Goal: Task Accomplishment & Management: Complete application form

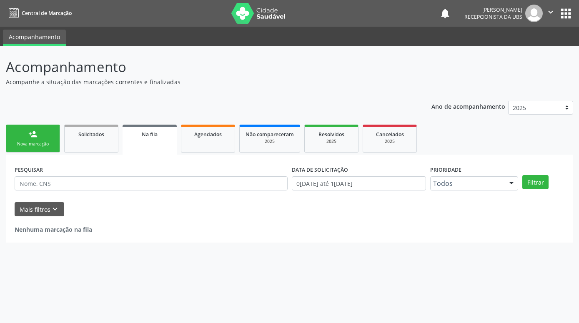
click at [40, 144] on div "Nova marcação" at bounding box center [33, 144] width 42 height 6
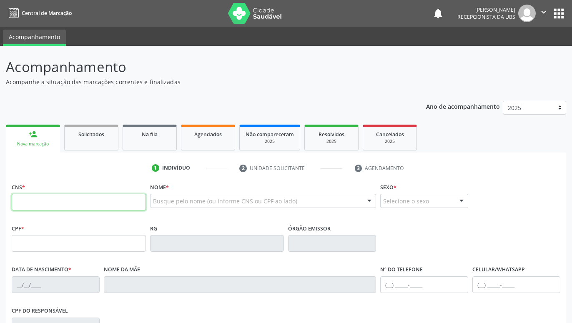
click at [57, 198] on input "text" at bounding box center [79, 202] width 134 height 17
paste input "708 2066 2503 1346"
type input "708 2066 2503 1346"
type input "076.422.504-95"
type input "16[DATE]"
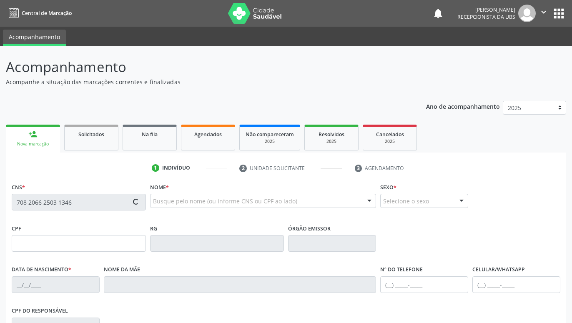
type input "[PERSON_NAME]"
type input "[PHONE_NUMBER]"
type input "707"
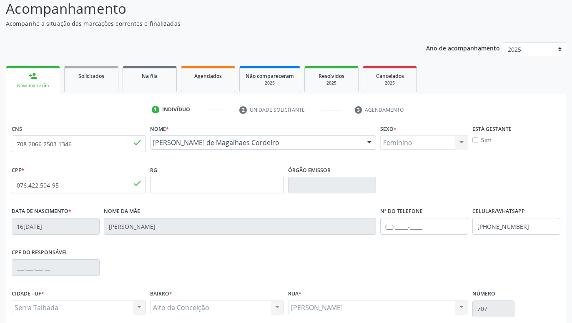
scroll to position [129, 0]
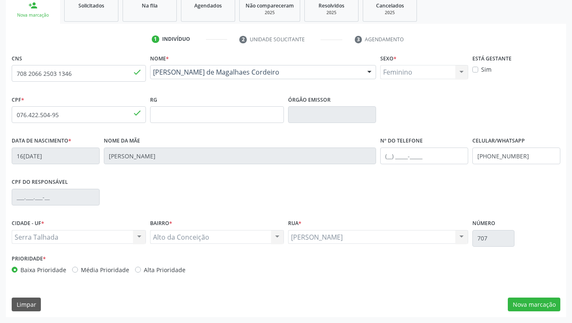
drag, startPoint x: 470, startPoint y: 220, endPoint x: 469, endPoint y: 272, distance: 51.7
click at [538, 304] on button "Nova marcação" at bounding box center [534, 305] width 53 height 14
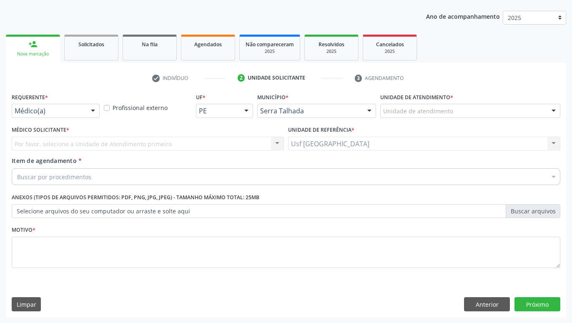
click at [93, 114] on div at bounding box center [93, 111] width 13 height 14
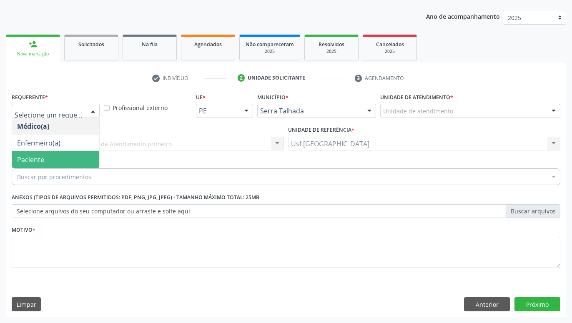
click at [63, 162] on span "Paciente" at bounding box center [55, 159] width 87 height 17
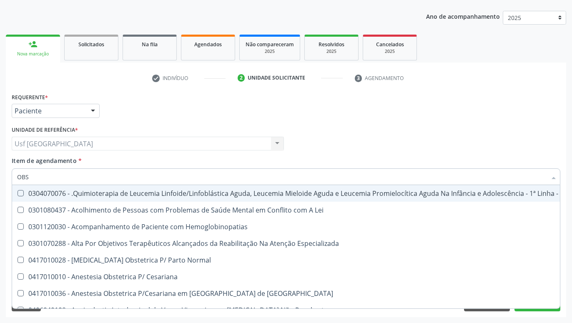
type input "OBST"
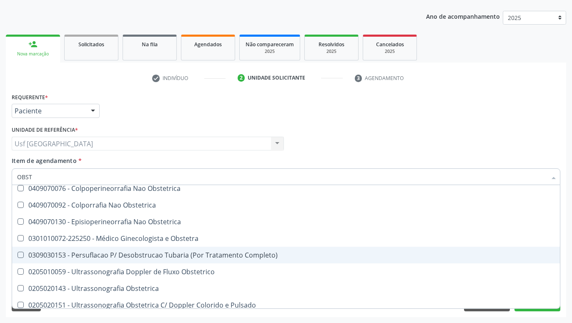
scroll to position [60, 0]
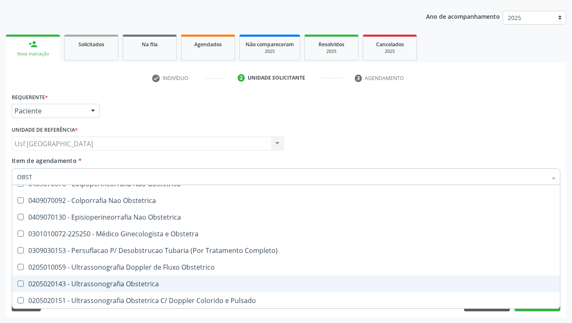
click at [198, 285] on div "0205020143 - Ultrassonografia Obstetrica" at bounding box center [286, 283] width 538 height 7
checkbox Obstetrica "true"
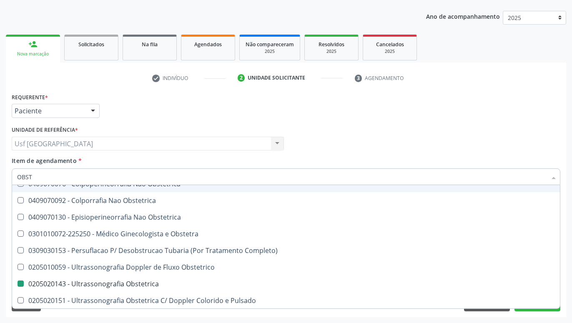
click at [409, 145] on div "Médico Solicitante Por favor, selecione a Unidade de Atendimento primeiro Nenhu…" at bounding box center [286, 140] width 553 height 33
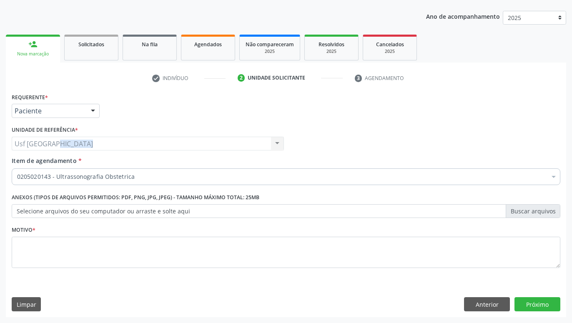
scroll to position [0, 0]
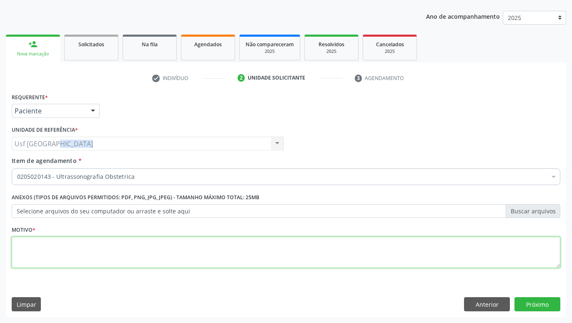
click at [390, 257] on textarea at bounding box center [286, 253] width 548 height 32
type textarea "GESTANTE"
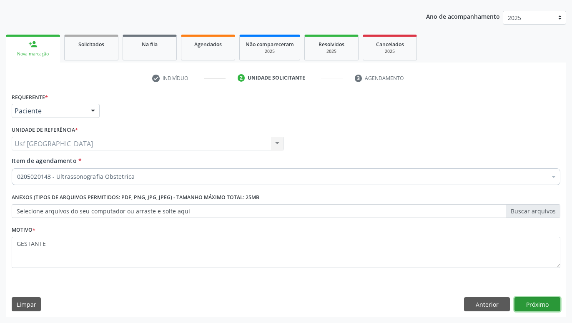
click at [530, 306] on button "Próximo" at bounding box center [537, 304] width 46 height 14
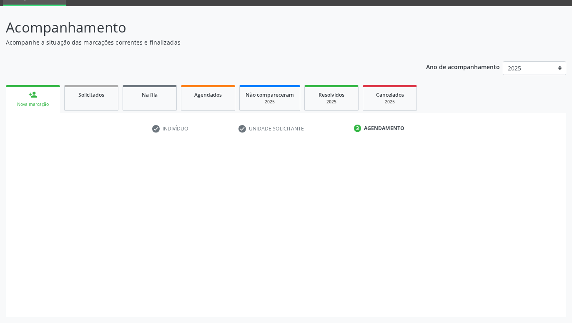
scroll to position [40, 0]
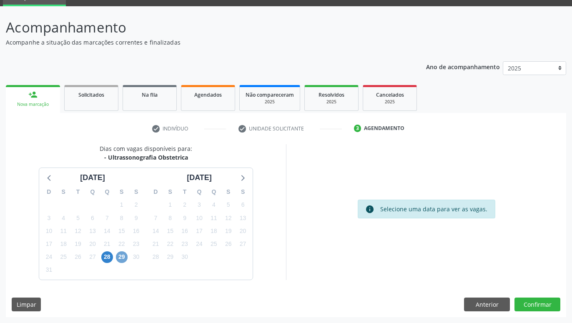
click at [118, 260] on span "29" at bounding box center [122, 257] width 12 height 12
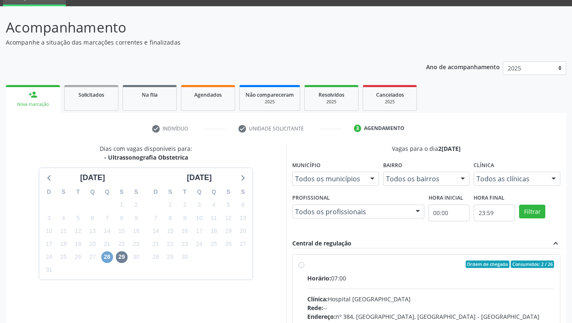
click at [108, 258] on span "28" at bounding box center [107, 257] width 12 height 12
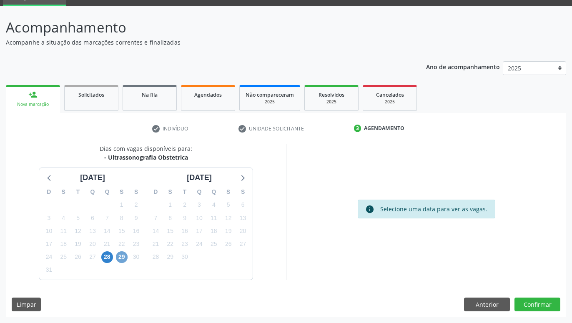
click at [124, 255] on span "29" at bounding box center [122, 257] width 12 height 12
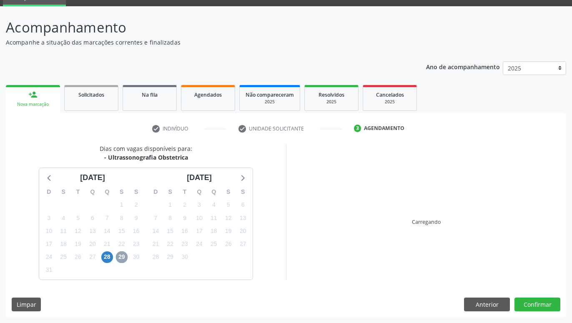
click at [124, 255] on span "29" at bounding box center [122, 257] width 12 height 12
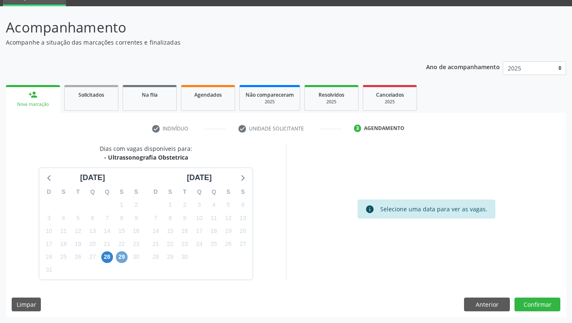
click at [119, 256] on span "29" at bounding box center [122, 257] width 12 height 12
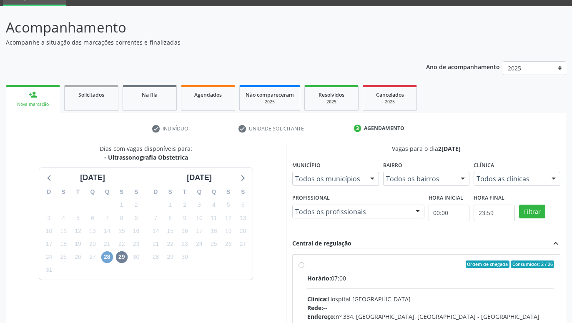
click at [103, 254] on span "28" at bounding box center [107, 257] width 12 height 12
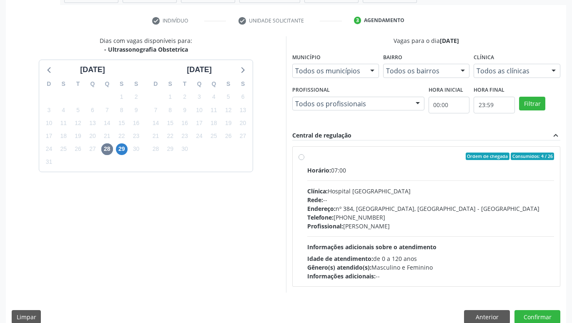
scroll to position [160, 0]
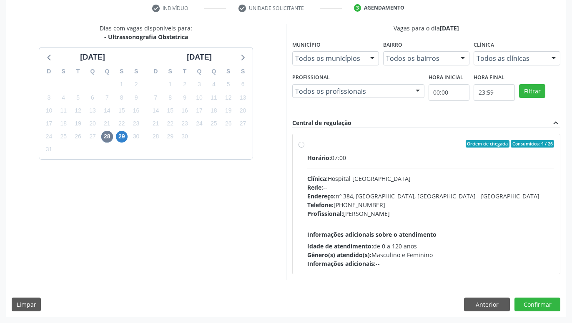
drag, startPoint x: 292, startPoint y: 187, endPoint x: 290, endPoint y: 247, distance: 60.0
click at [307, 146] on label "Ordem de chegada Consumidos: 4 / 26 Horário: 07:00 Clínica: Hospital [GEOGRAPHI…" at bounding box center [430, 204] width 247 height 128
click at [304, 146] on input "Ordem de chegada Consumidos: 4 / 26 Horário: 07:00 Clínica: Hospital [GEOGRAPHI…" at bounding box center [301, 144] width 6 height 8
click at [307, 146] on label "Ordem de chegada Consumidos: 4 / 26 Horário: 07:00 Clínica: Hospital [GEOGRAPHI…" at bounding box center [430, 204] width 247 height 128
click at [304, 146] on input "Ordem de chegada Consumidos: 4 / 26 Horário: 07:00 Clínica: Hospital [GEOGRAPHI…" at bounding box center [301, 144] width 6 height 8
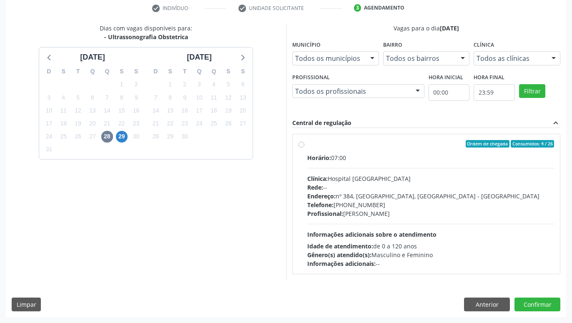
radio input "true"
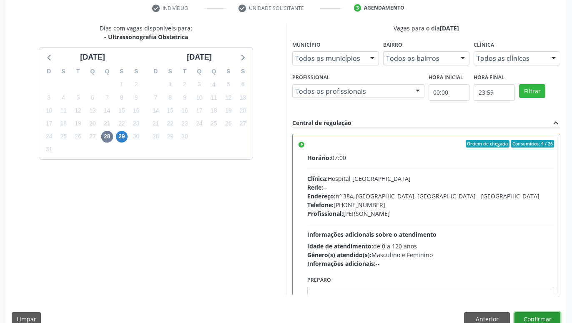
click at [531, 317] on button "Confirmar" at bounding box center [537, 319] width 46 height 14
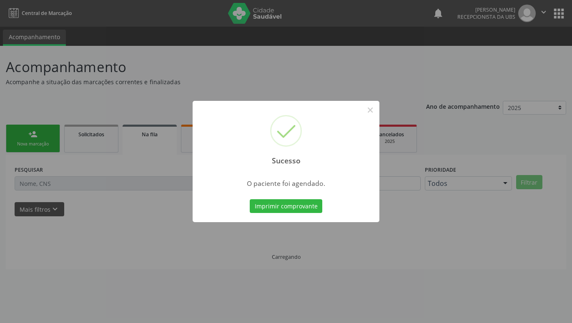
scroll to position [0, 0]
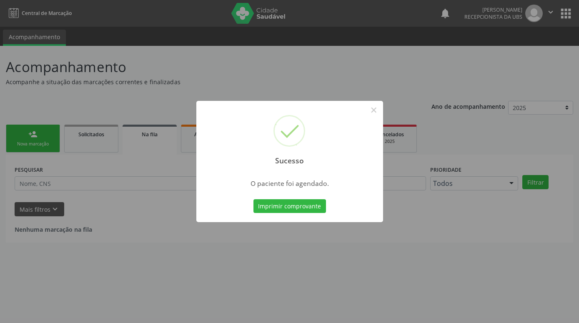
click at [301, 198] on div "Imprimir comprovante Cancel" at bounding box center [289, 207] width 76 height 18
click at [300, 206] on button "Imprimir comprovante" at bounding box center [289, 206] width 73 height 14
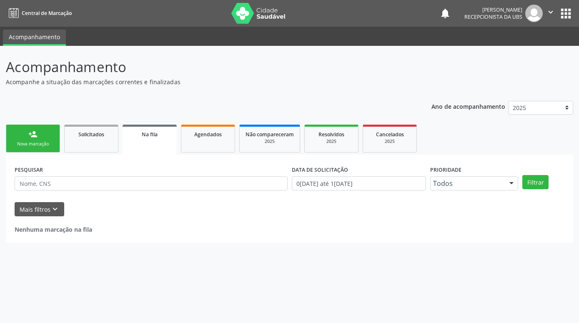
click at [45, 143] on div "Nova marcação" at bounding box center [33, 144] width 42 height 6
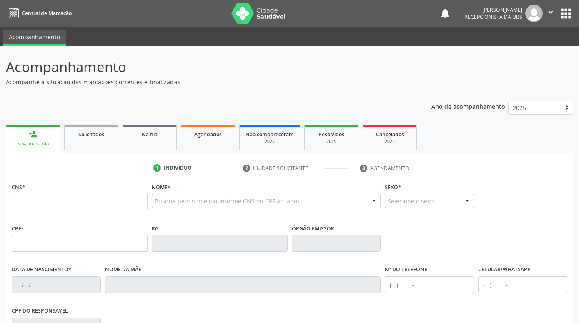
click at [27, 132] on link "person_add Nova marcação" at bounding box center [33, 139] width 54 height 28
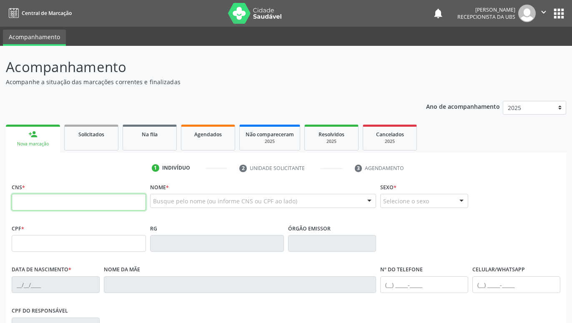
click at [87, 205] on input "text" at bounding box center [79, 202] width 134 height 17
paste input "708 2066 2503 1346"
type input "708 2066 2503 1346"
type input "076.422.504-95"
type input "16[DATE]"
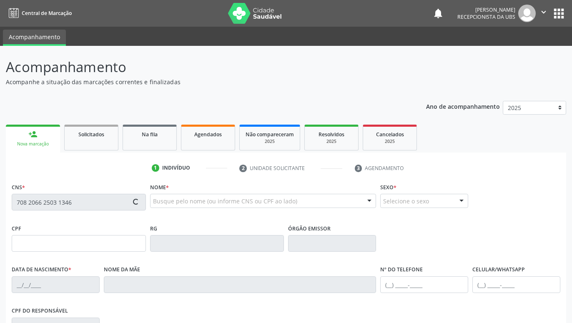
type input "[PERSON_NAME]"
type input "[PHONE_NUMBER]"
type input "707"
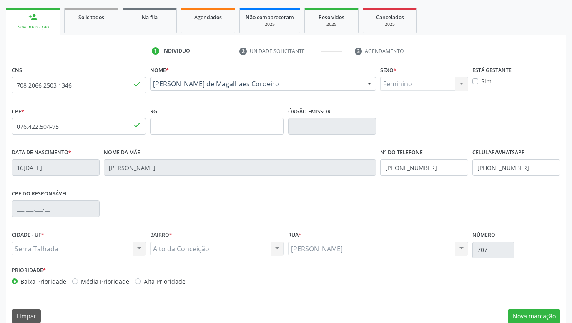
scroll to position [129, 0]
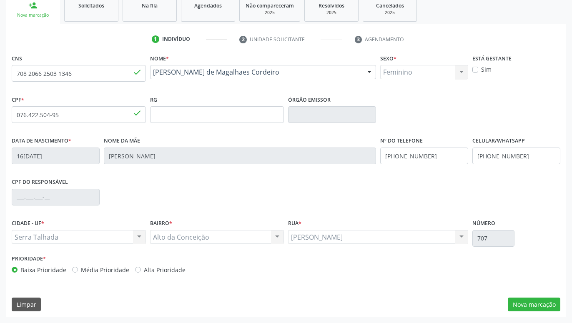
drag, startPoint x: 410, startPoint y: 184, endPoint x: 427, endPoint y: 235, distance: 54.0
click at [532, 304] on button "Nova marcação" at bounding box center [534, 305] width 53 height 14
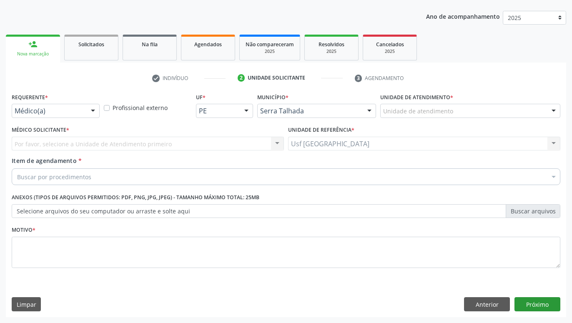
scroll to position [90, 0]
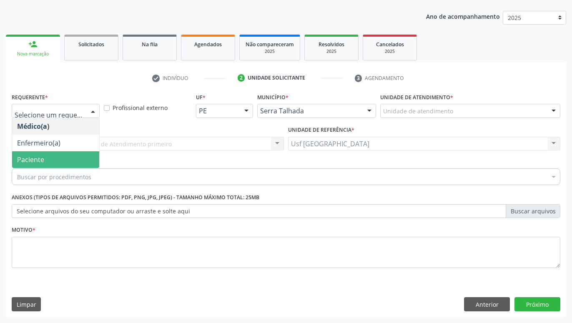
click at [50, 158] on span "Paciente" at bounding box center [55, 159] width 87 height 17
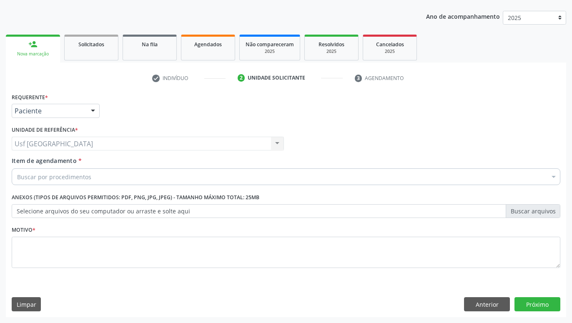
click at [91, 179] on div "Buscar por procedimentos" at bounding box center [286, 176] width 548 height 17
click at [17, 179] on input "Item de agendamento *" at bounding box center [17, 176] width 0 height 17
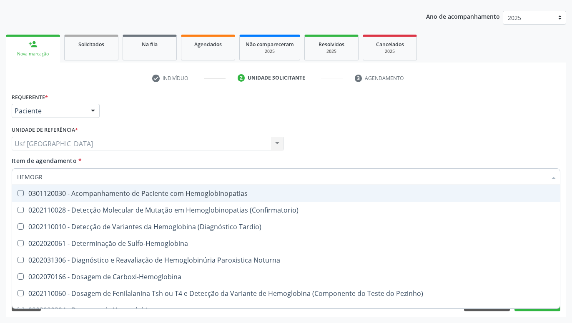
type input "HEMOGRA"
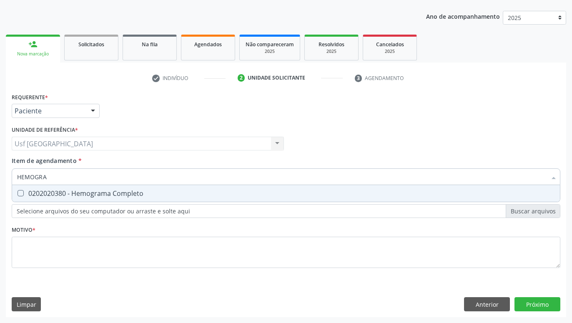
click at [89, 195] on div "0202020380 - Hemograma Completo" at bounding box center [286, 193] width 538 height 7
checkbox Completo "true"
type input "HEMOG"
checkbox Completo "false"
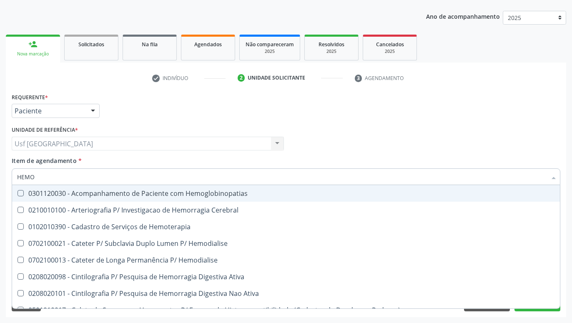
type input "HEM"
checkbox Completo "false"
checkbox Elástica "true"
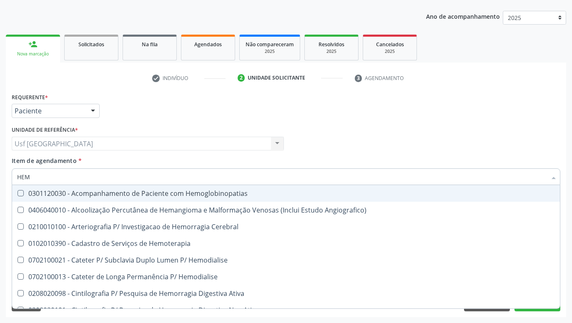
type input "HE"
checkbox Completo "false"
checkbox Orgaos "true"
type input "H"
checkbox Orgaos "false"
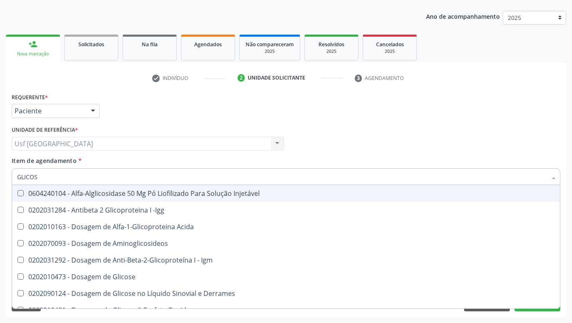
type input "GLICOSE"
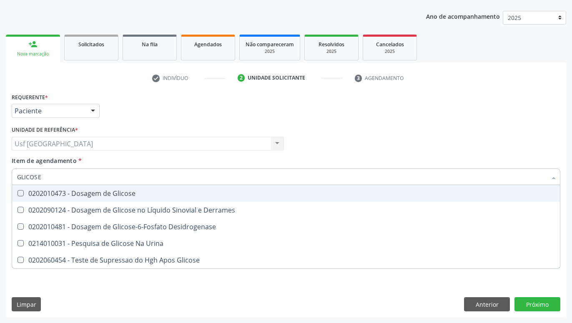
click at [118, 195] on div "0202010473 - Dosagem de Glicose" at bounding box center [286, 193] width 538 height 7
checkbox Glicose "true"
type input "GLICOS"
checkbox Glicose "false"
checkbox Desidrogenase "true"
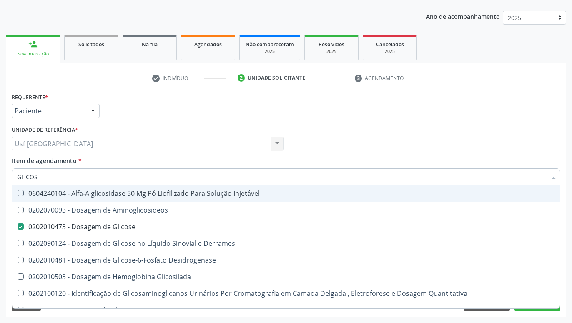
type input "GLICO"
checkbox Glicose "false"
checkbox Glicosilada "true"
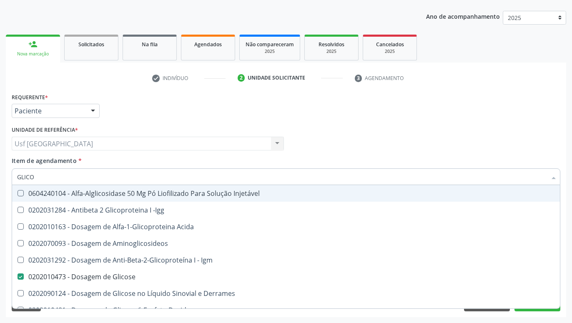
type input "GLIC"
checkbox Glicose "false"
checkbox Glicose "true"
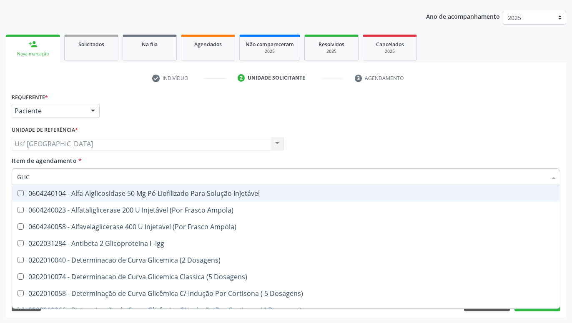
type input "GLI"
checkbox Glicose "false"
checkbox Glicosilada "true"
type input "GL"
checkbox Glicosilada "false"
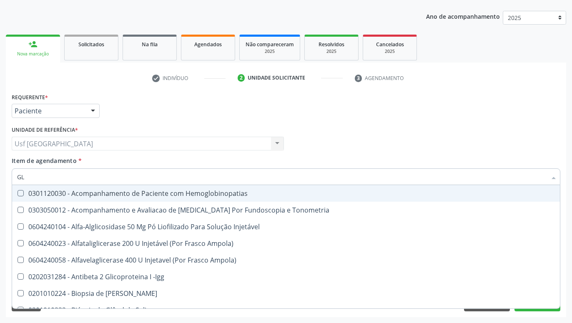
type input "G"
checkbox Glicose "false"
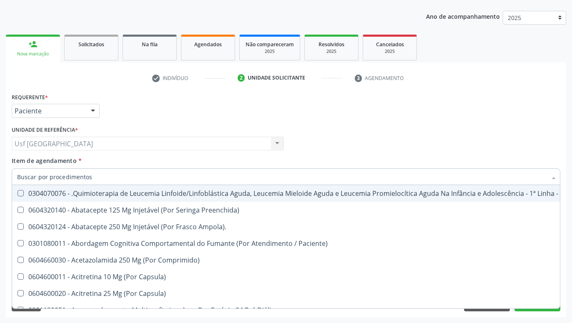
checkbox Glicose "false"
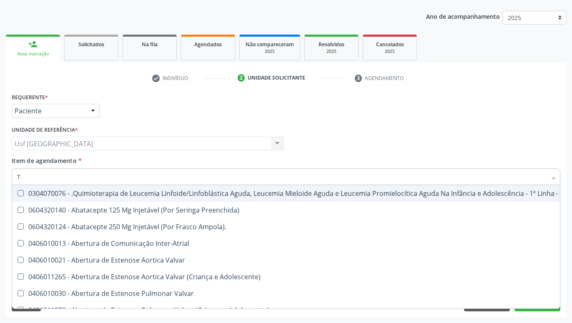
type input "TO"
checkbox Leprae "true"
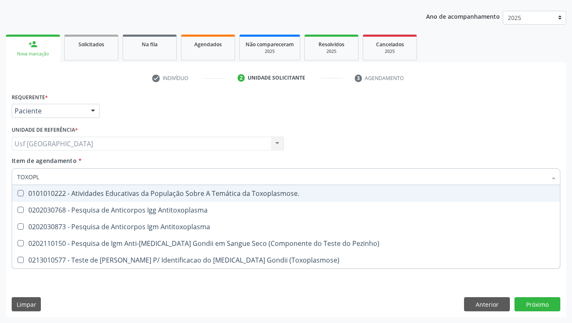
type input "TOXOPLA"
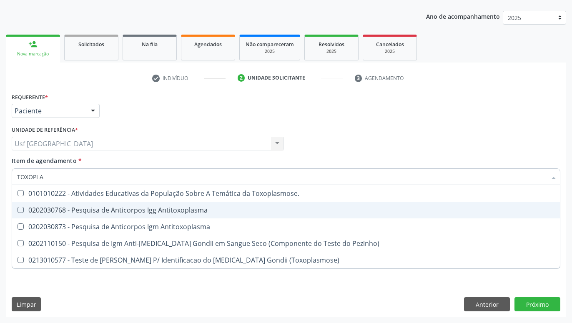
click at [111, 207] on div "0202030768 - Pesquisa de Anticorpos Igg Antitoxoplasma" at bounding box center [286, 210] width 538 height 7
checkbox Antitoxoplasma "true"
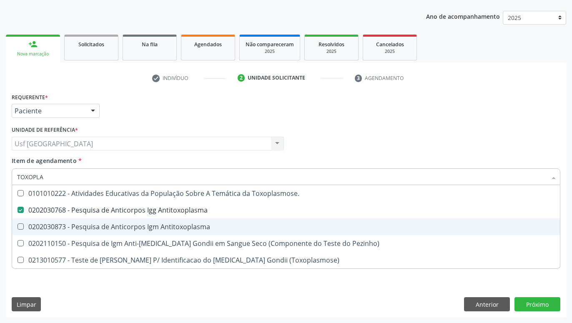
click at [114, 229] on div "0202030873 - Pesquisa de Anticorpos Igm Antitoxoplasma" at bounding box center [286, 226] width 538 height 7
checkbox Antitoxoplasma "false"
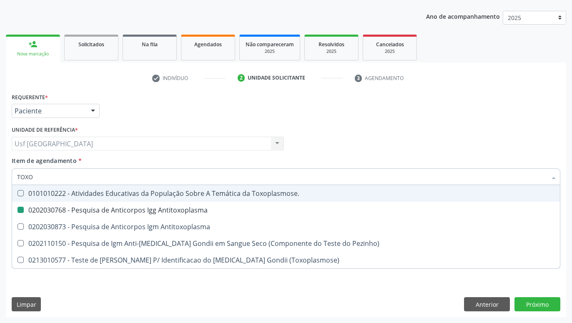
type input "TOX"
checkbox Antitoxoplasma "false"
checkbox Antitoxoplasma "true"
type input "T"
checkbox Antitoxoplasma "false"
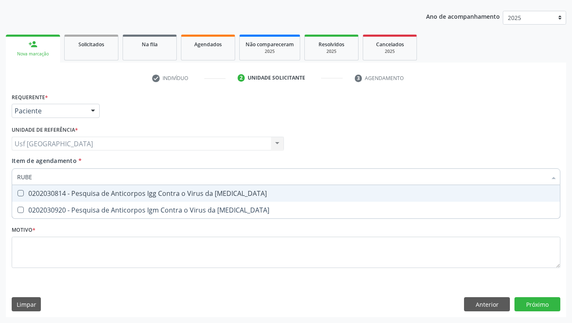
type input "RUBEO"
click at [110, 195] on div "0202030814 - Pesquisa de Anticorpos Igg Contra o Virus da [MEDICAL_DATA]" at bounding box center [286, 193] width 538 height 7
checkbox Rubeola "true"
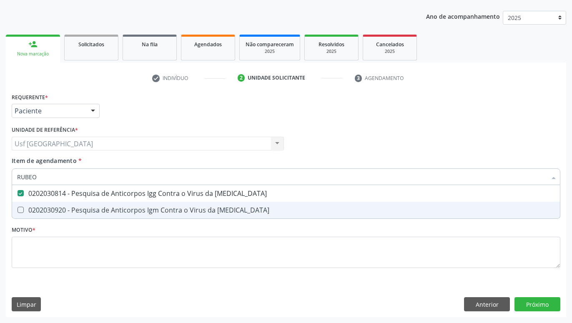
click at [109, 207] on div "0202030920 - Pesquisa de Anticorpos Igm Contra o Virus da [MEDICAL_DATA]" at bounding box center [286, 210] width 538 height 7
checkbox Rubeola "true"
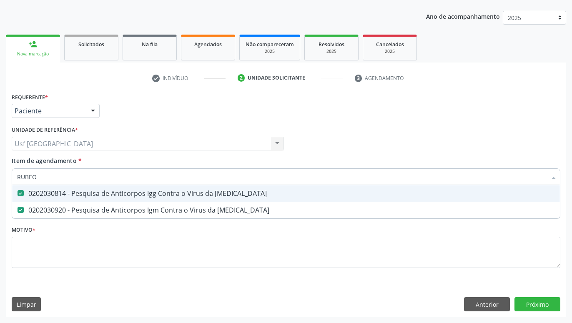
click at [105, 183] on input "RUBEO" at bounding box center [281, 176] width 529 height 17
type input "RUB"
checkbox Rubeola "false"
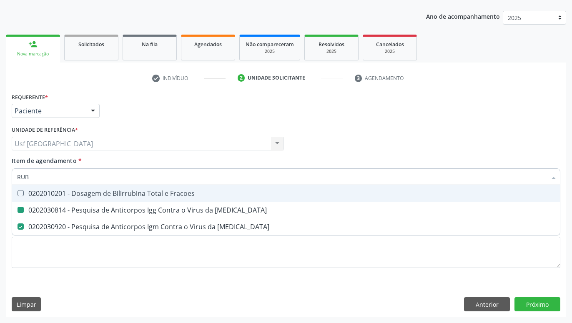
type input "RU"
checkbox Rubeola "false"
type input "R"
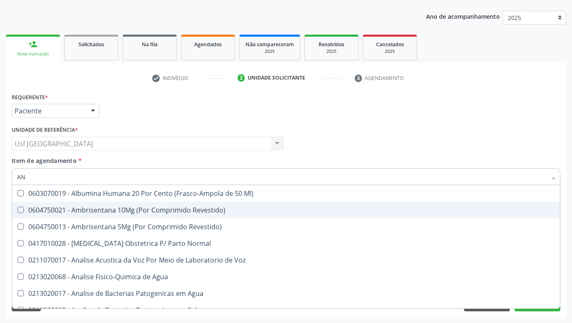
type input "A"
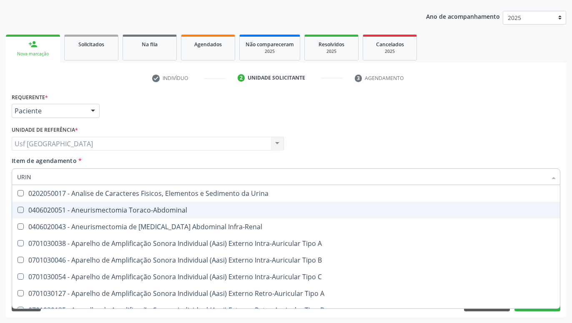
type input "URINA"
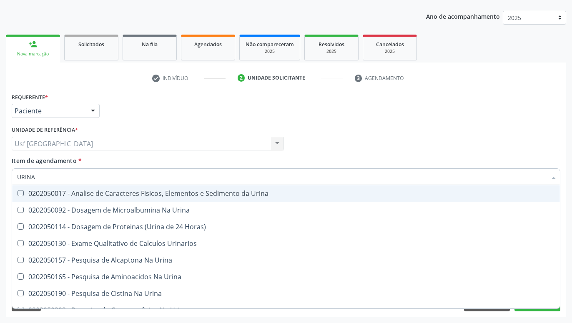
click at [185, 190] on div "0202050017 - Analise de Caracteres Fisicos, Elementos e Sedimento da Urina" at bounding box center [286, 193] width 538 height 7
checkbox Urina "true"
click at [183, 180] on input "URINA" at bounding box center [281, 176] width 529 height 17
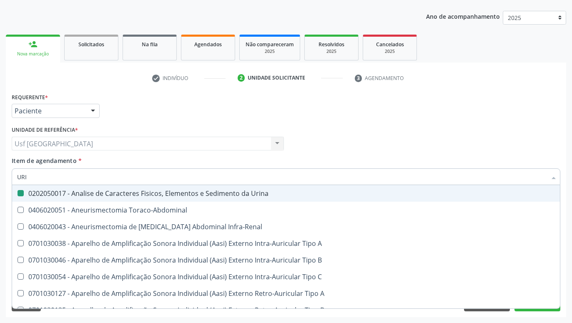
type input "UR"
checkbox Urina "false"
checkbox Cônica "true"
type input "U"
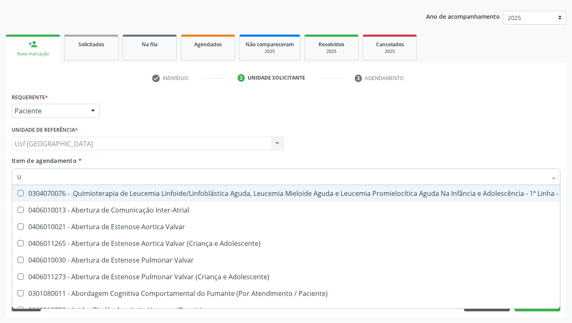
checkbox Diálise "false"
checkbox Urina "false"
checkbox Articulacoes "true"
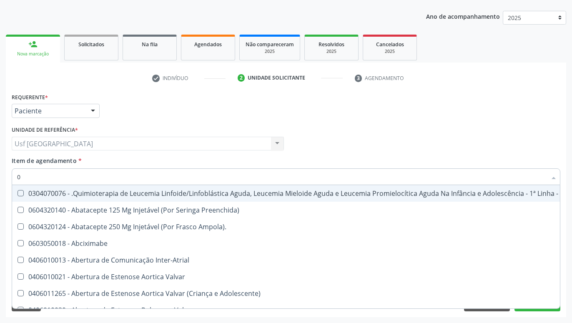
type input "02"
checkbox Coração "true"
checkbox Urina "false"
checkbox Bilateral "true"
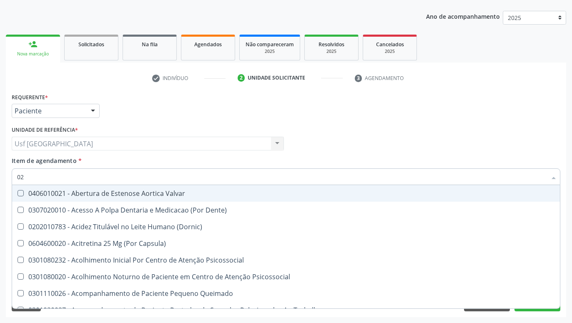
type input "020"
checkbox Terapeutica "true"
checkbox Urina "false"
checkbox \(Qualitativo\) "true"
checkbox Glicose "false"
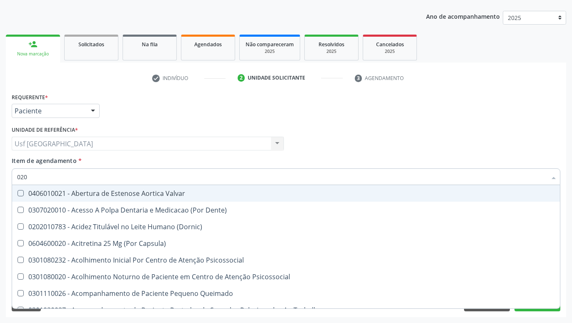
checkbox \(T3\) "true"
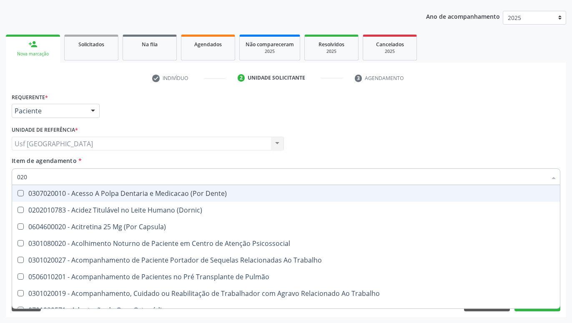
type input "0202"
checkbox Capsula\) "true"
checkbox Urina "false"
checkbox Laser "true"
checkbox Biologica "true"
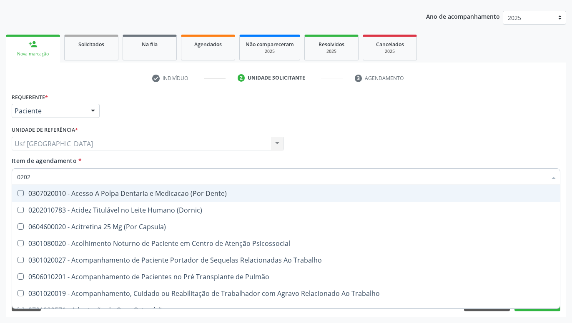
checkbox Dosagens\) "true"
checkbox Osmolaridade "true"
checkbox \(Vhs\) "true"
checkbox Glicose "false"
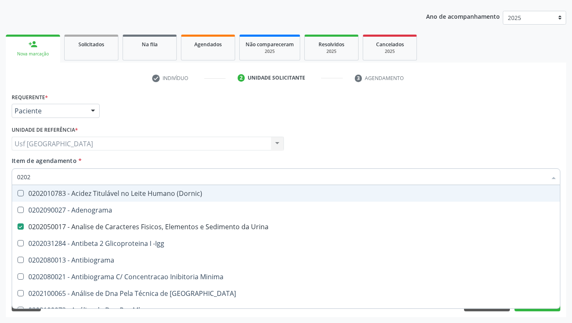
type input "02020"
checkbox Xi "true"
checkbox Glicose "false"
checkbox Zinco "true"
checkbox Completo "false"
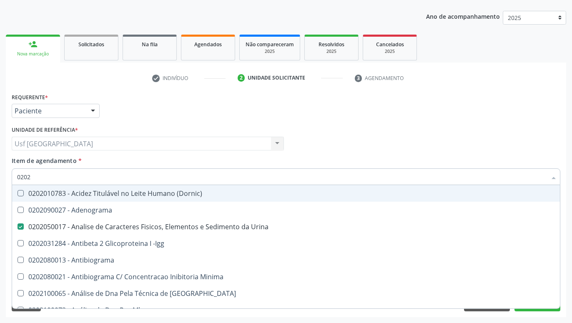
checkbox Carini "true"
checkbox Gestante "true"
checkbox Anticardiolipina "true"
checkbox Antitoxoplasma "false"
checkbox Rubeola "false"
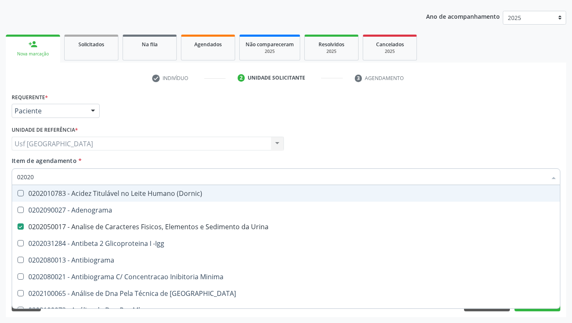
checkbox Rubeola "false"
type input "020208"
checkbox Urina "false"
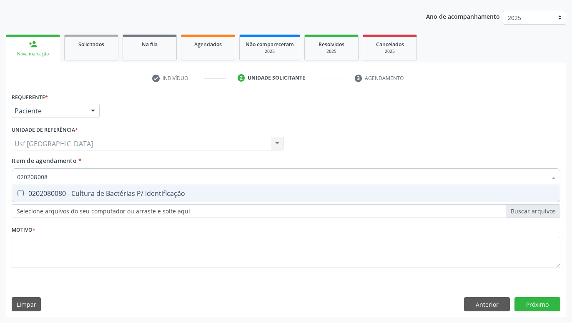
type input "0202080080"
click at [183, 199] on span "0202080080 - Cultura de Bactérias P/ Identificação" at bounding box center [286, 193] width 548 height 17
checkbox Identificação "true"
click at [183, 178] on input "0202080080" at bounding box center [281, 176] width 529 height 17
type input "02020800"
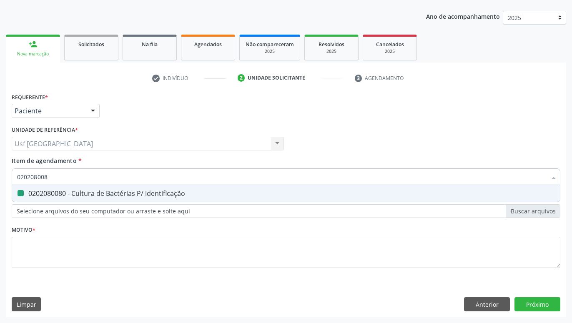
checkbox Identificação "false"
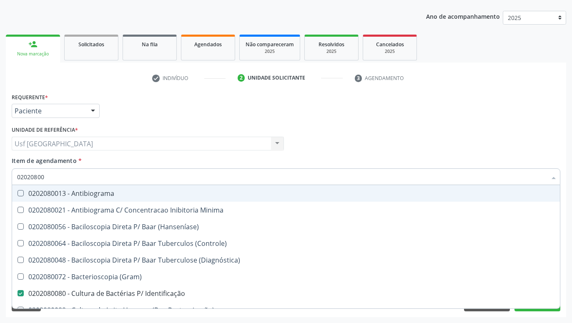
type input "0202080"
checkbox Identificação "false"
type input "02020"
checkbox \(Hanseníase\) "true"
checkbox Identificação "false"
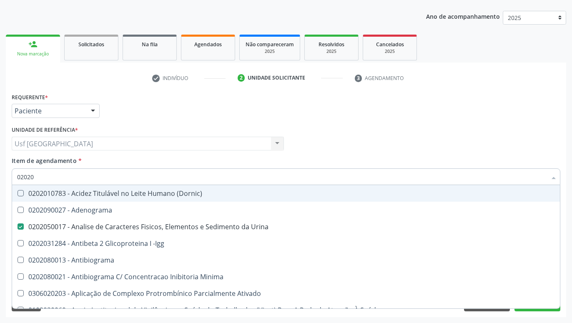
type input "0202"
checkbox Identificação "false"
checkbox Parceria\) "true"
checkbox Glicose "false"
checkbox Lactato "true"
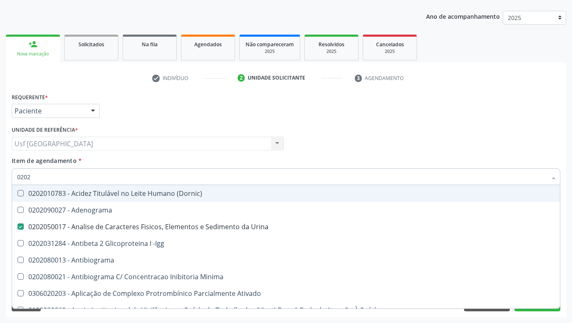
checkbox Completo "false"
checkbox Pylori "true"
checkbox Antitoxoplasma "false"
checkbox Rubeola "false"
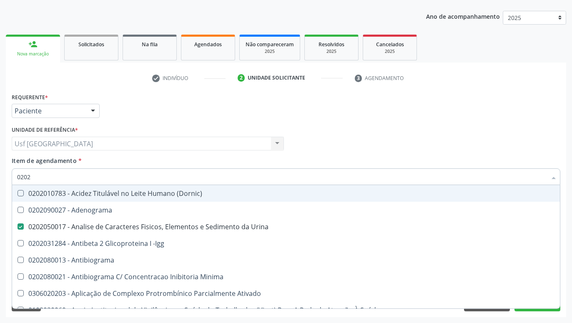
checkbox Fezes "true"
checkbox Contenção "true"
checkbox \(Pk\) "true"
type input "020"
checkbox Urina "false"
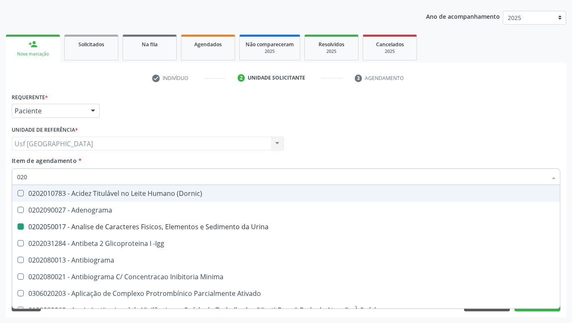
checkbox Liquor "true"
checkbox Parceria\) "false"
checkbox Lactato "false"
checkbox Pylori "false"
checkbox \(Hbeag\) "true"
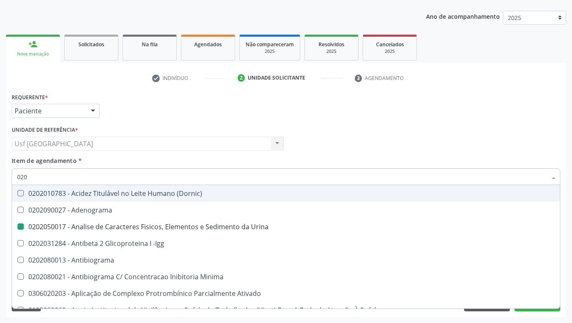
checkbox Fezes "false"
checkbox Contenção "false"
checkbox \(Pk\) "false"
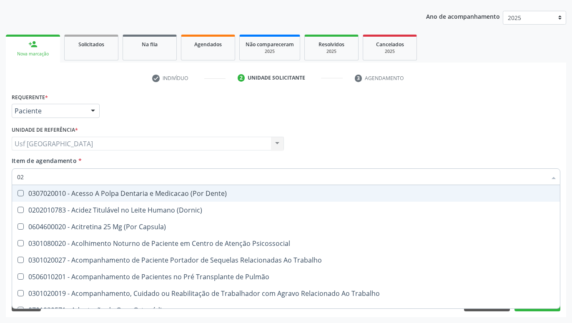
type input "0"
checkbox Urina "false"
checkbox Recombinante "false"
checkbox Paranasal "true"
checkbox Identificação "false"
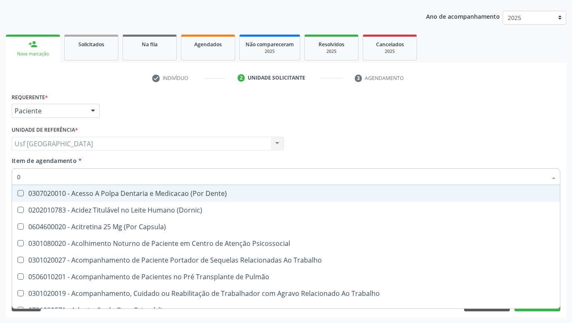
checkbox Digitoxina\) "false"
checkbox Glicose "false"
checkbox Segmento\) "false"
checkbox Completo "false"
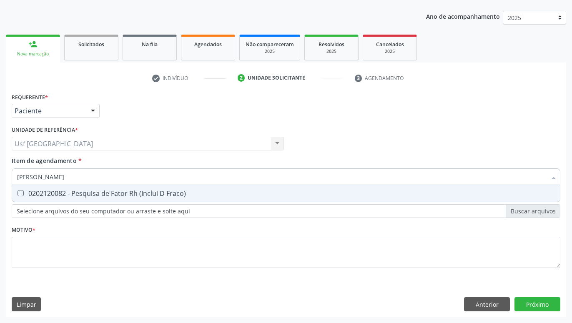
type input "FATOR RH"
click at [181, 193] on div "0202120082 - Pesquisa de Fator Rh (Inclui D Fraco)" at bounding box center [286, 193] width 538 height 7
checkbox Fraco\) "true"
type input "[PERSON_NAME]"
checkbox Fraco\) "false"
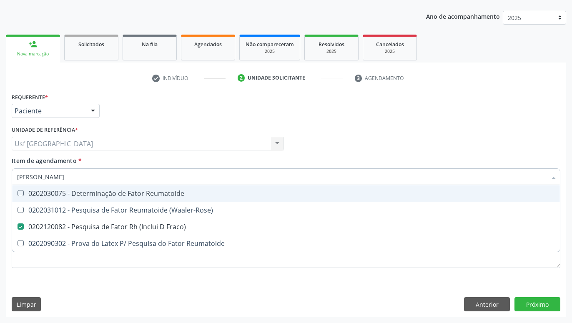
type input "FATOR"
checkbox Fraco\) "false"
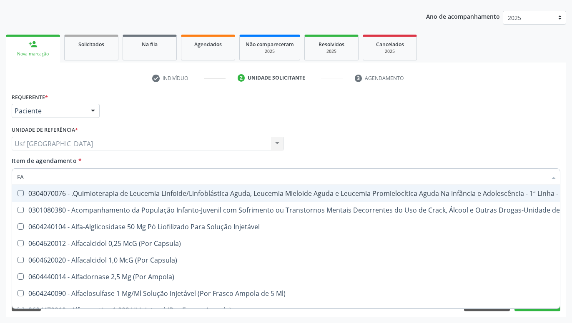
type input "F"
checkbox Coclear "false"
checkbox Pélvica "true"
checkbox Fraco\) "false"
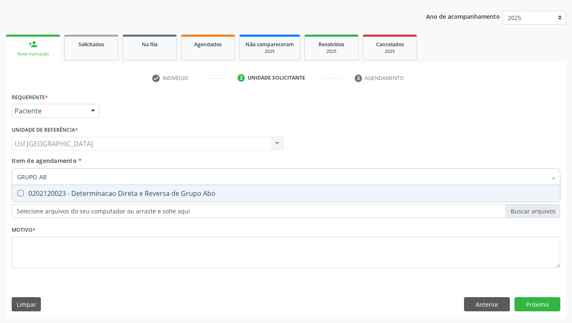
type input "GRUPO ABO"
click at [193, 194] on div "0202120023 - Determinacao Direta e Reversa de Grupo Abo" at bounding box center [286, 193] width 538 height 7
checkbox Abo "true"
type input "GRUPO"
checkbox Abo "false"
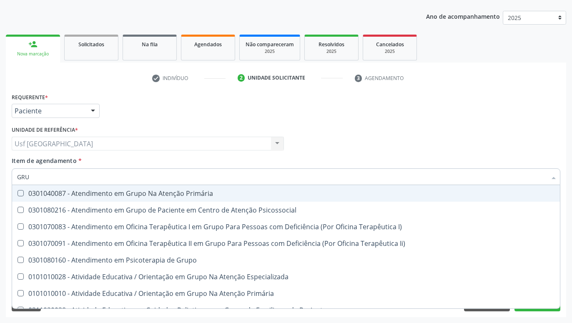
type input "GR"
checkbox Abo "false"
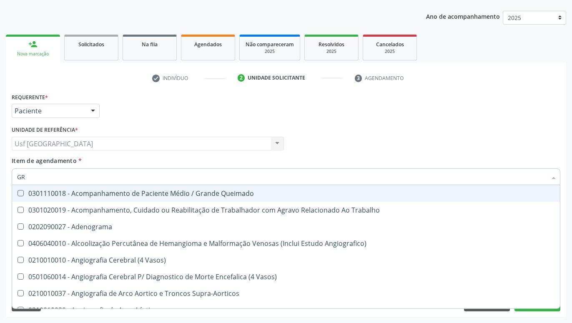
type input "G"
checkbox Abo "false"
checkbox Completo "false"
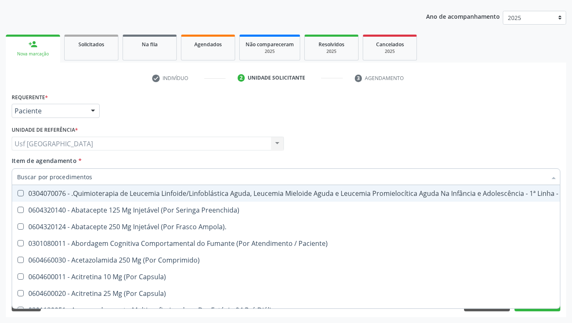
checkbox Geo-Helmintíases "true"
checkbox Abo "false"
checkbox Glicose "false"
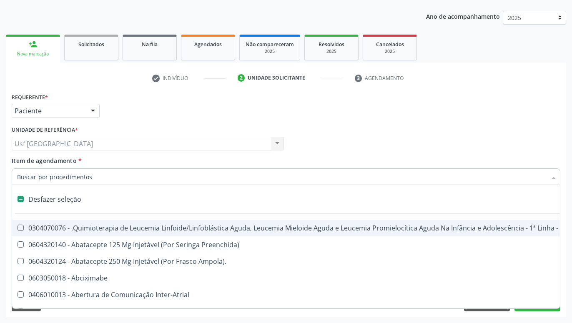
click at [370, 136] on div "Médico Solicitante Por favor, selecione a Unidade de Atendimento primeiro Nenhu…" at bounding box center [286, 140] width 553 height 33
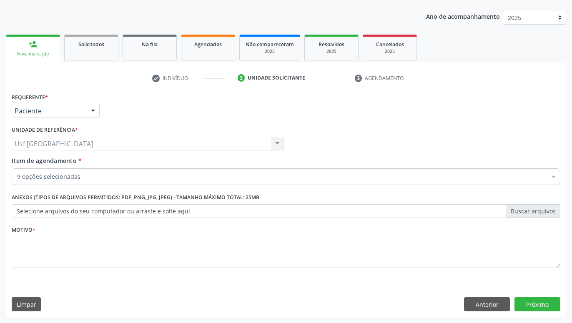
checkbox Completo "true"
checkbox Glicose "true"
checkbox Antitoxoplasma "true"
checkbox Rubeola "true"
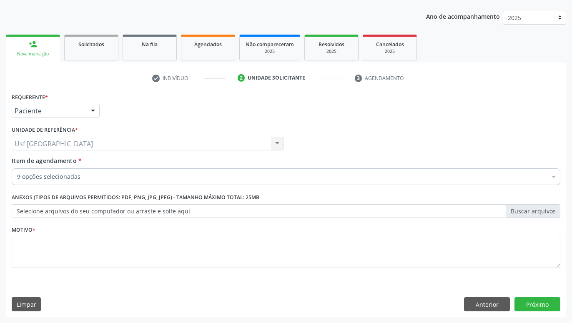
checkbox Urina "true"
checkbox Identificação "true"
checkbox Fraco\) "true"
checkbox Abo "true"
checkbox Oncologia "false"
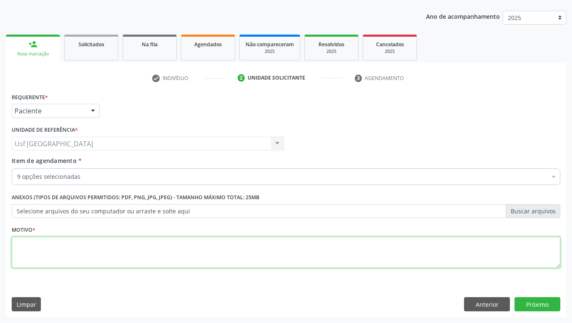
click at [347, 255] on textarea at bounding box center [286, 253] width 548 height 32
type textarea "GESTANTE"
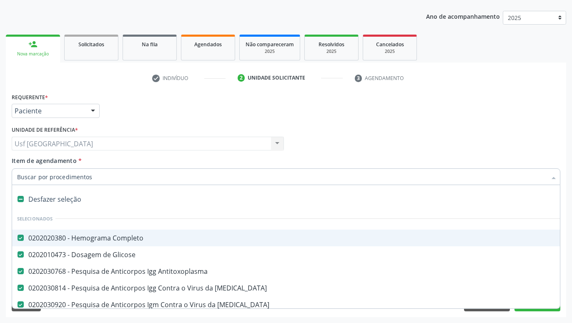
drag, startPoint x: 310, startPoint y: 177, endPoint x: 310, endPoint y: 215, distance: 38.8
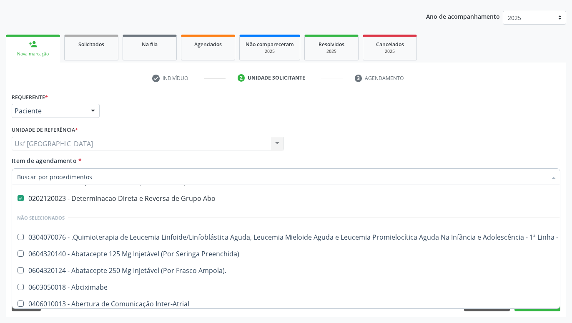
scroll to position [174, 0]
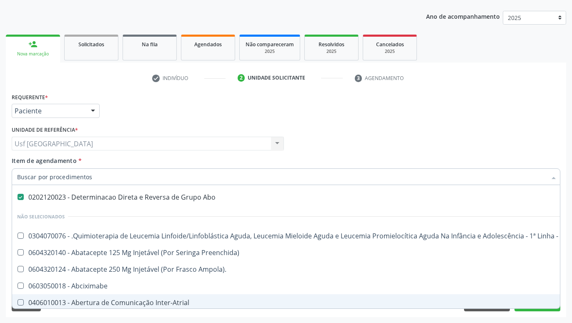
click at [563, 290] on div "Requerente * Paciente Médico(a) Enfermeiro(a) Paciente Nenhum resultado encontr…" at bounding box center [286, 204] width 560 height 226
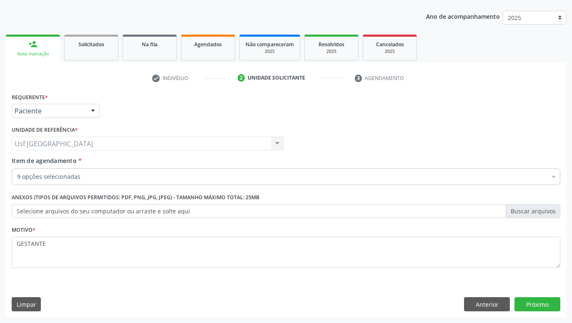
scroll to position [0, 0]
click at [507, 132] on div "Médico Solicitante Por favor, selecione a Unidade de Atendimento primeiro Nenhu…" at bounding box center [286, 140] width 553 height 33
click at [538, 304] on button "Próximo" at bounding box center [537, 304] width 46 height 14
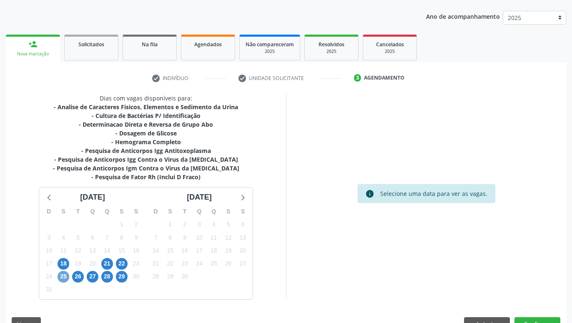
click at [62, 273] on span "25" at bounding box center [64, 277] width 12 height 12
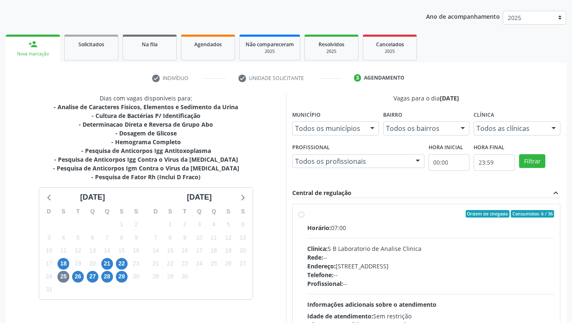
click at [307, 213] on label "Ordem de chegada Consumidos: 6 / 36 Horário: 07:00 Clínica: S B Laboratorio de …" at bounding box center [430, 274] width 247 height 128
click at [303, 213] on input "Ordem de chegada Consumidos: 6 / 36 Horário: 07:00 Clínica: S B Laboratorio de …" at bounding box center [301, 214] width 6 height 8
radio input "true"
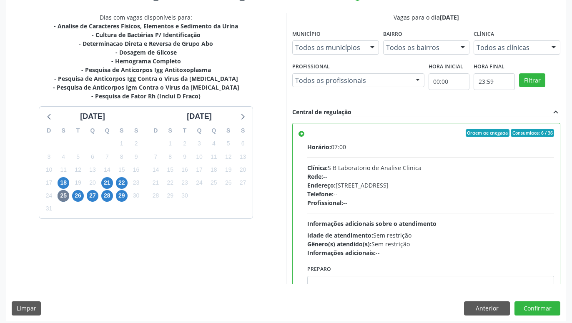
scroll to position [175, 0]
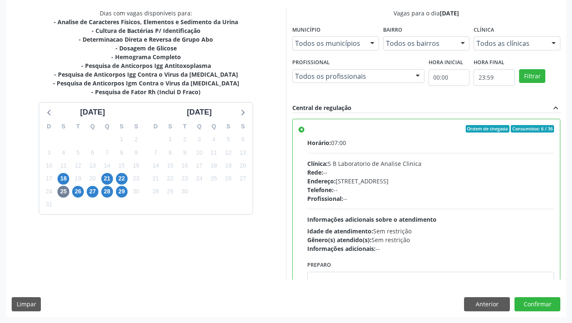
drag, startPoint x: 265, startPoint y: 156, endPoint x: 263, endPoint y: 215, distance: 59.2
click at [534, 300] on button "Confirmar" at bounding box center [537, 304] width 46 height 14
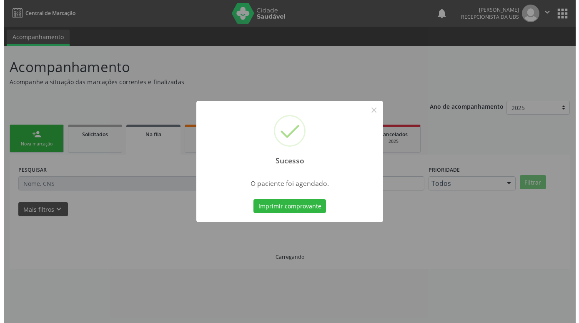
scroll to position [0, 0]
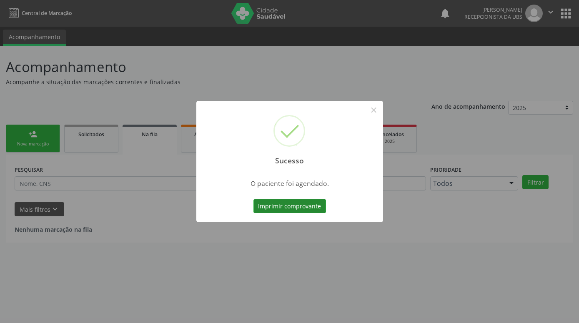
click at [292, 208] on button "Imprimir comprovante" at bounding box center [289, 206] width 73 height 14
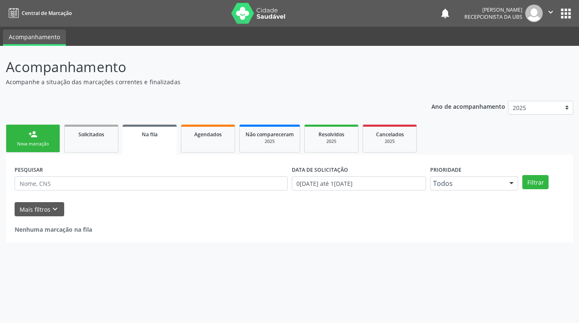
click at [36, 142] on div "Nova marcação" at bounding box center [33, 144] width 42 height 6
click at [36, 141] on div "Nova marcação" at bounding box center [33, 144] width 42 height 6
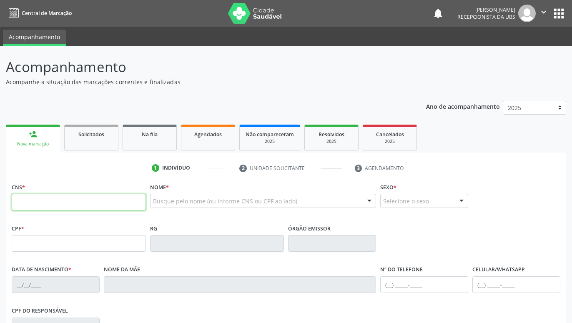
click at [63, 200] on input "text" at bounding box center [79, 202] width 134 height 17
paste input "708 2066 2503 1346"
type input "708 2066 2503 1346"
type input "076.422.504-95"
type input "1[DATE]"
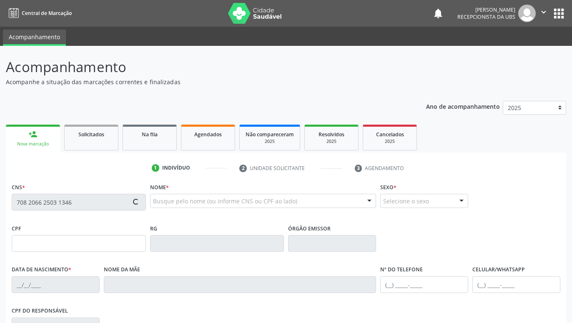
type input "[PERSON_NAME]"
type input "[PHONE_NUMBER]"
type input "707"
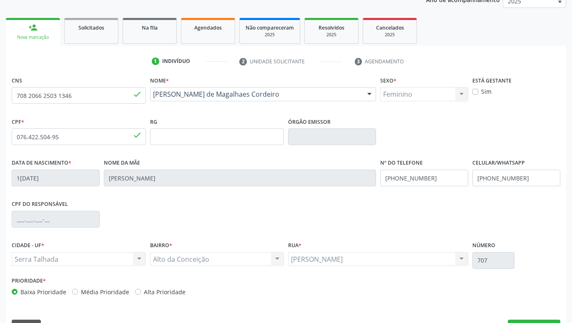
scroll to position [129, 0]
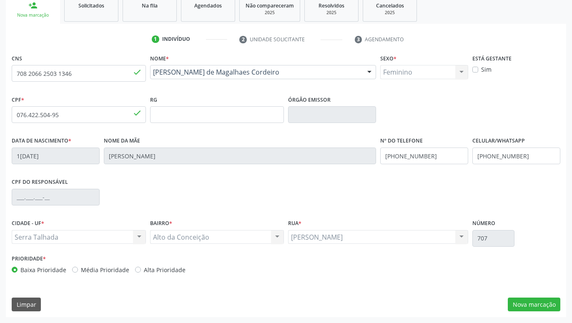
drag, startPoint x: 512, startPoint y: 175, endPoint x: 505, endPoint y: 228, distance: 53.4
click at [526, 300] on button "Nova marcação" at bounding box center [534, 305] width 53 height 14
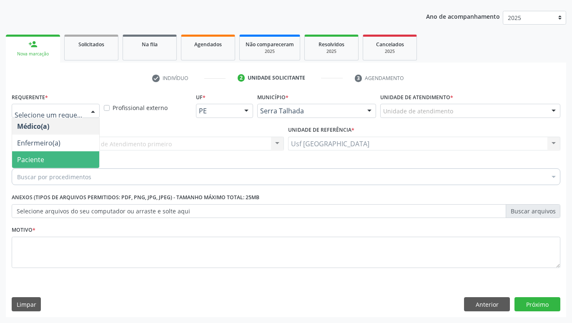
click at [53, 159] on span "Paciente" at bounding box center [55, 159] width 87 height 17
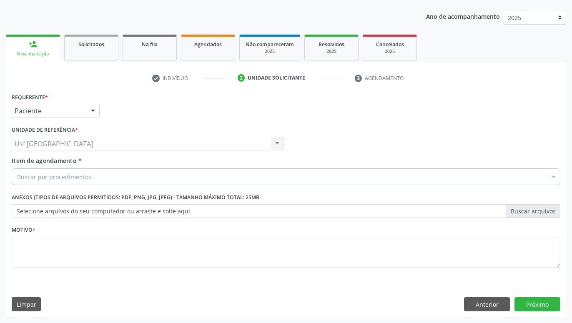
click at [105, 182] on div "Buscar por procedimentos" at bounding box center [286, 176] width 548 height 17
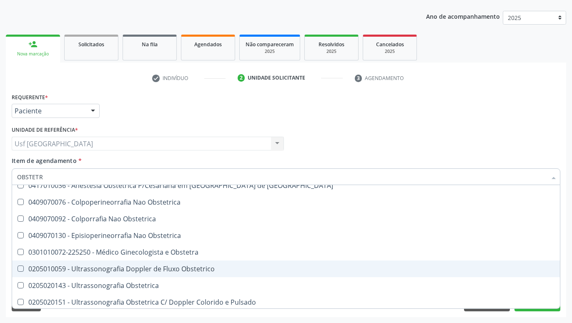
scroll to position [43, 0]
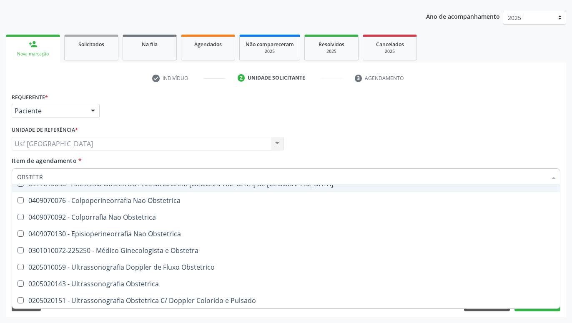
type input "OBSTETR"
click at [15, 175] on div "OBSTETR" at bounding box center [286, 176] width 548 height 17
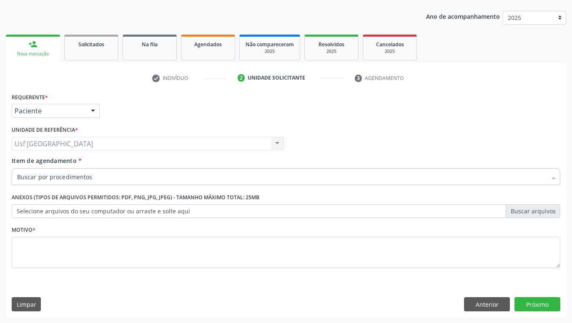
click at [17, 175] on div at bounding box center [286, 176] width 548 height 17
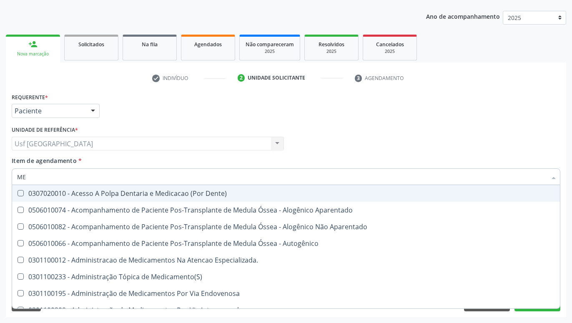
type input "M"
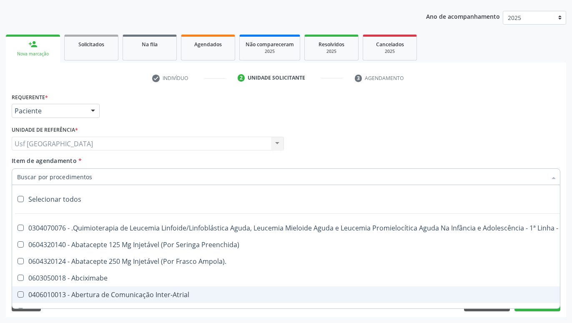
click at [91, 113] on div at bounding box center [93, 111] width 13 height 14
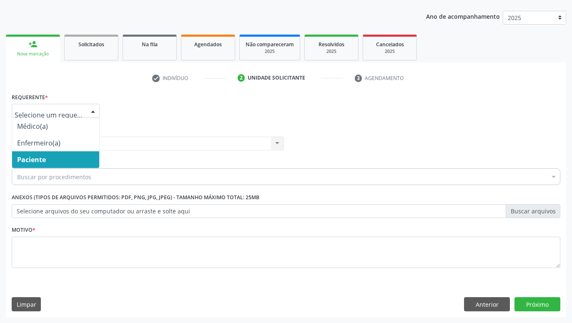
click at [59, 157] on span "Paciente" at bounding box center [55, 159] width 87 height 17
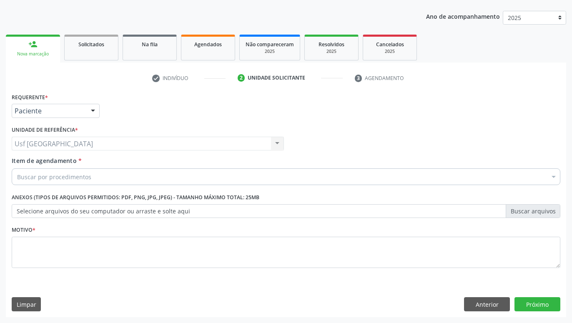
click at [108, 172] on div "Buscar por procedimentos" at bounding box center [286, 176] width 548 height 17
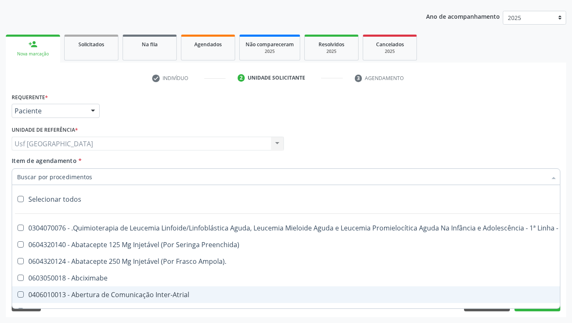
click at [91, 175] on input "Item de agendamento *" at bounding box center [281, 176] width 529 height 17
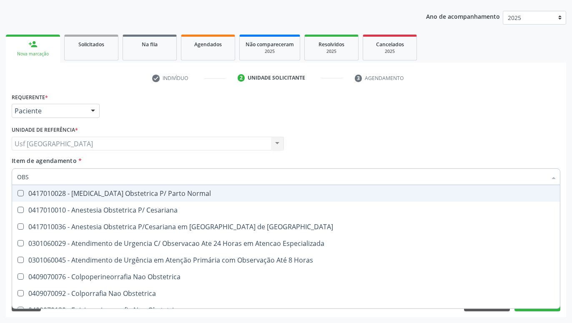
type input "OBST"
